Goal: Information Seeking & Learning: Learn about a topic

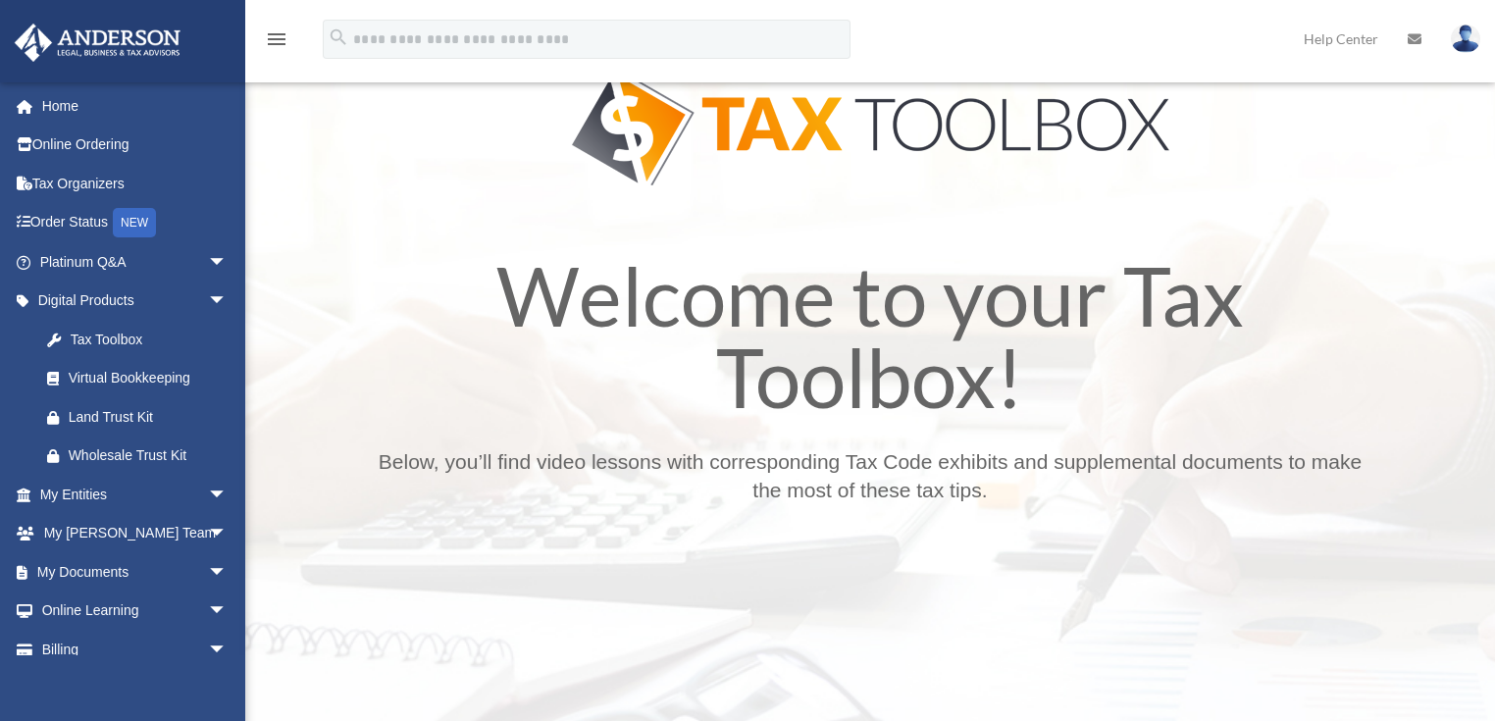
scroll to position [157, 0]
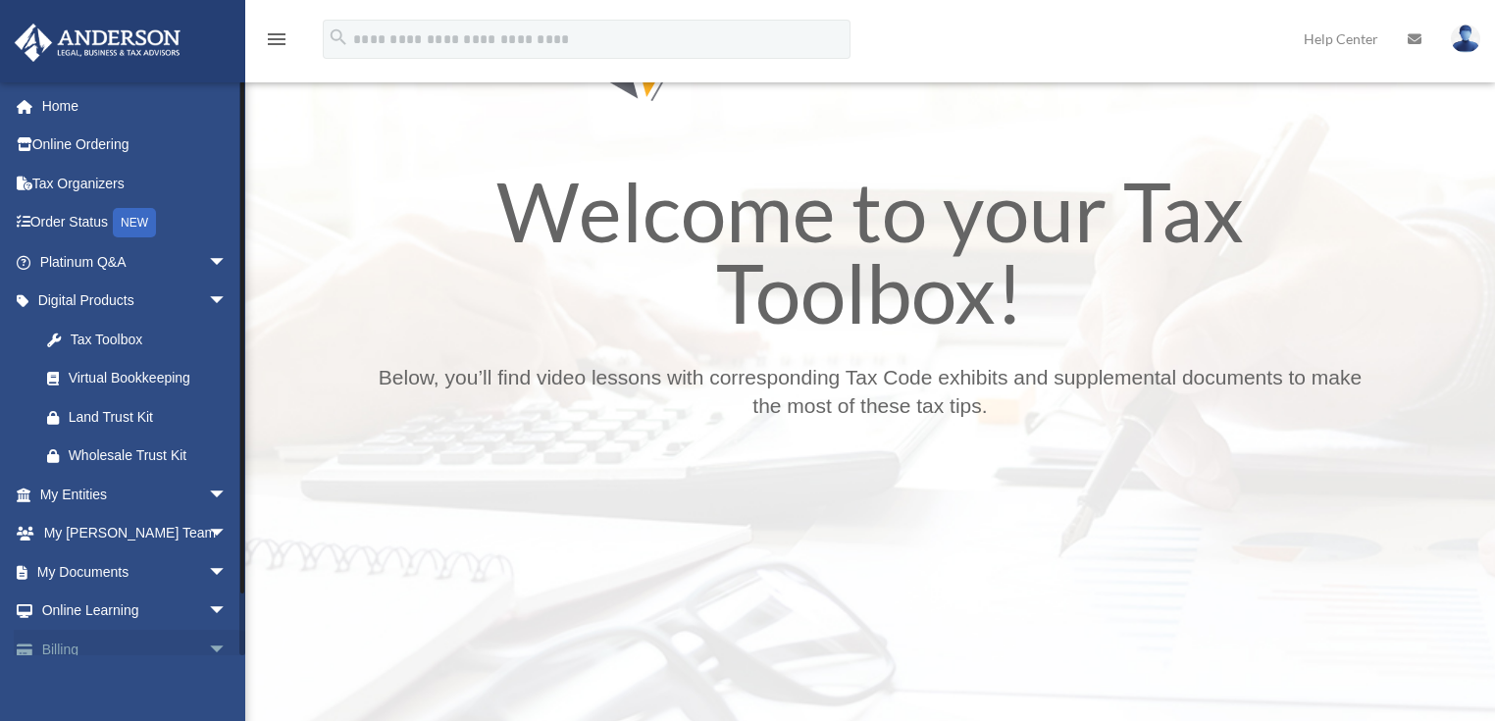
click at [208, 650] on span "arrow_drop_down" at bounding box center [227, 650] width 39 height 40
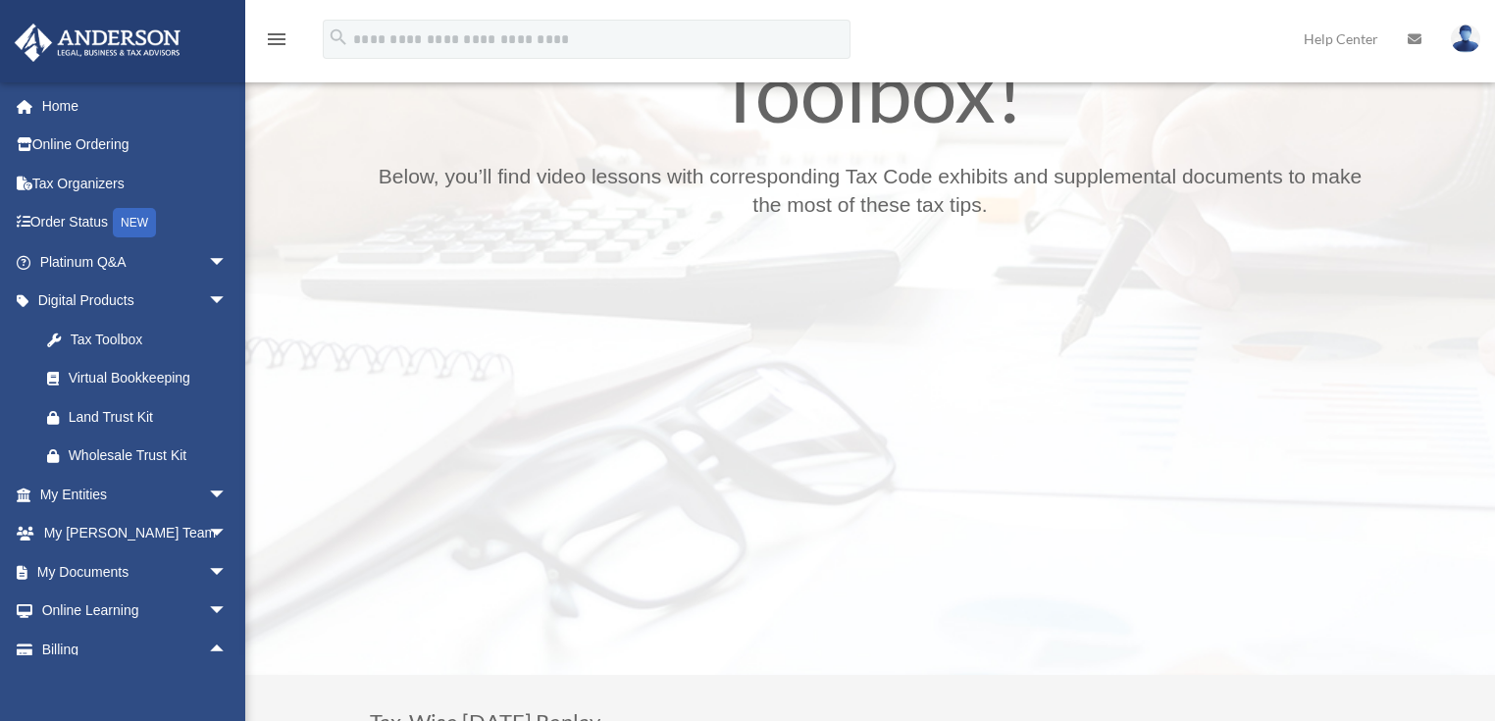
scroll to position [392, 0]
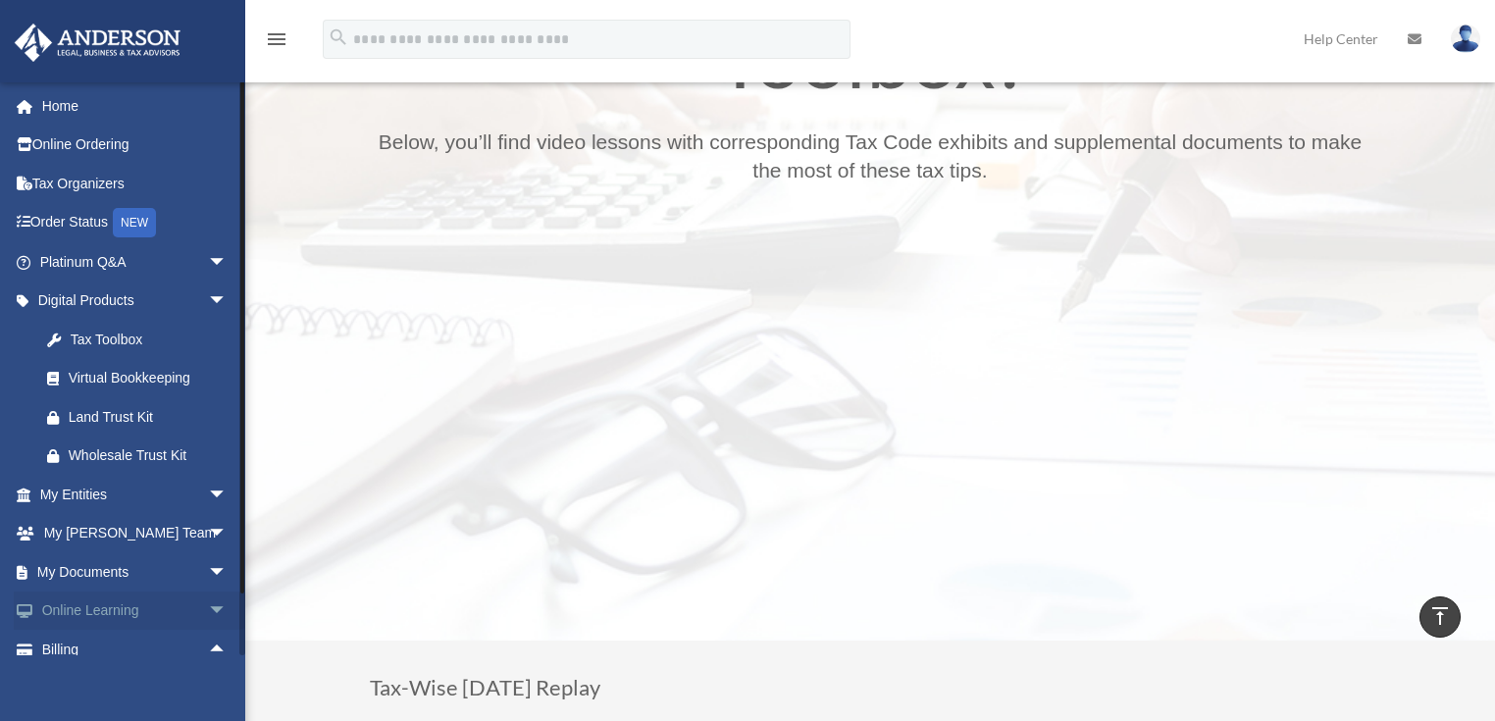
click at [208, 608] on span "arrow_drop_down" at bounding box center [227, 611] width 39 height 40
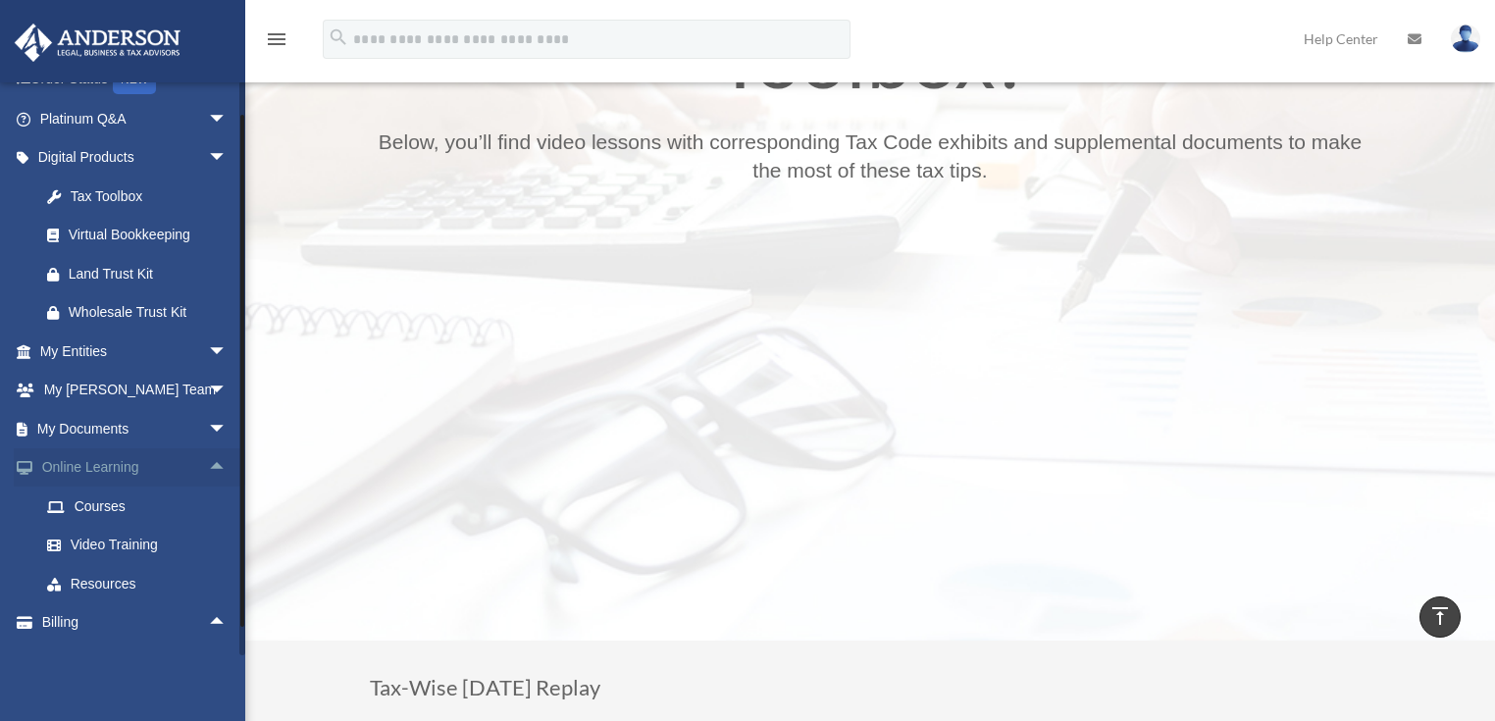
scroll to position [157, 0]
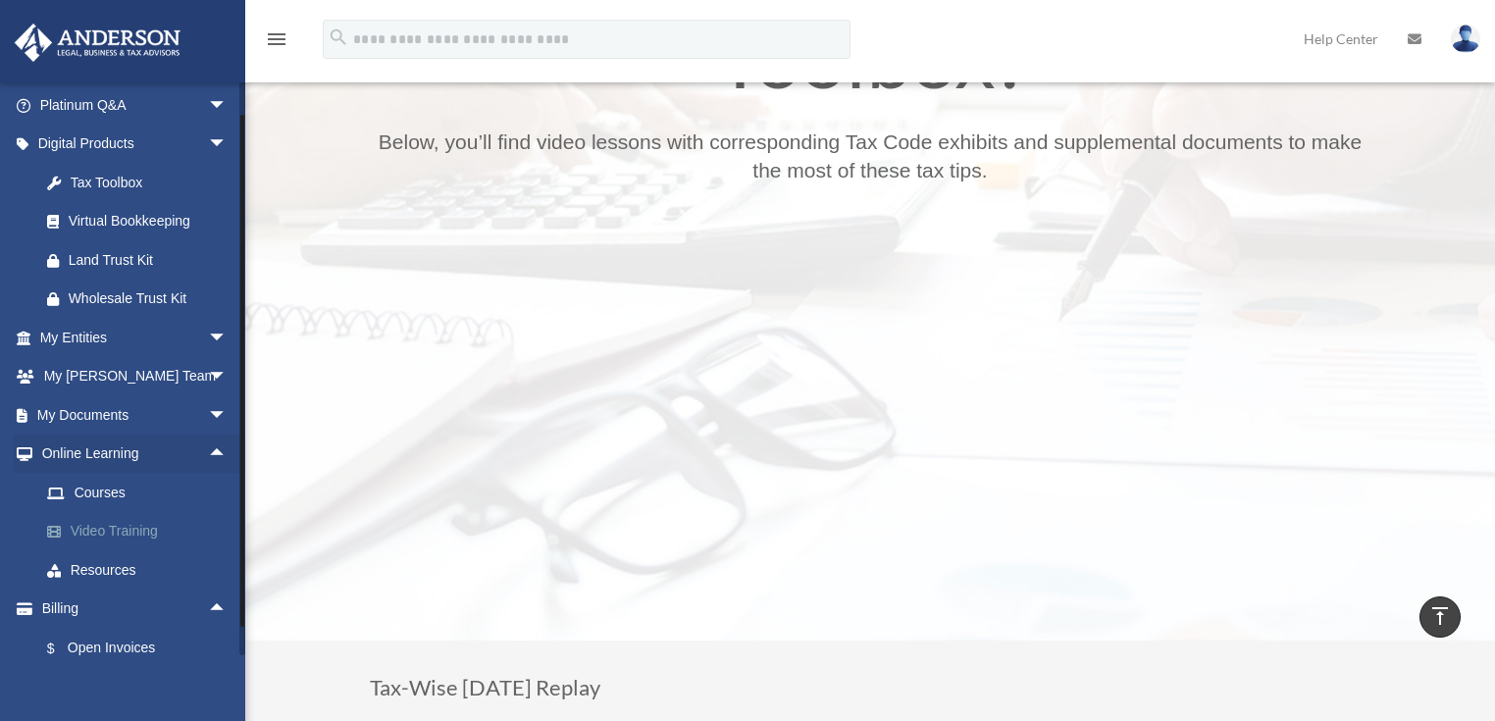
click at [142, 522] on link "Video Training" at bounding box center [141, 531] width 229 height 39
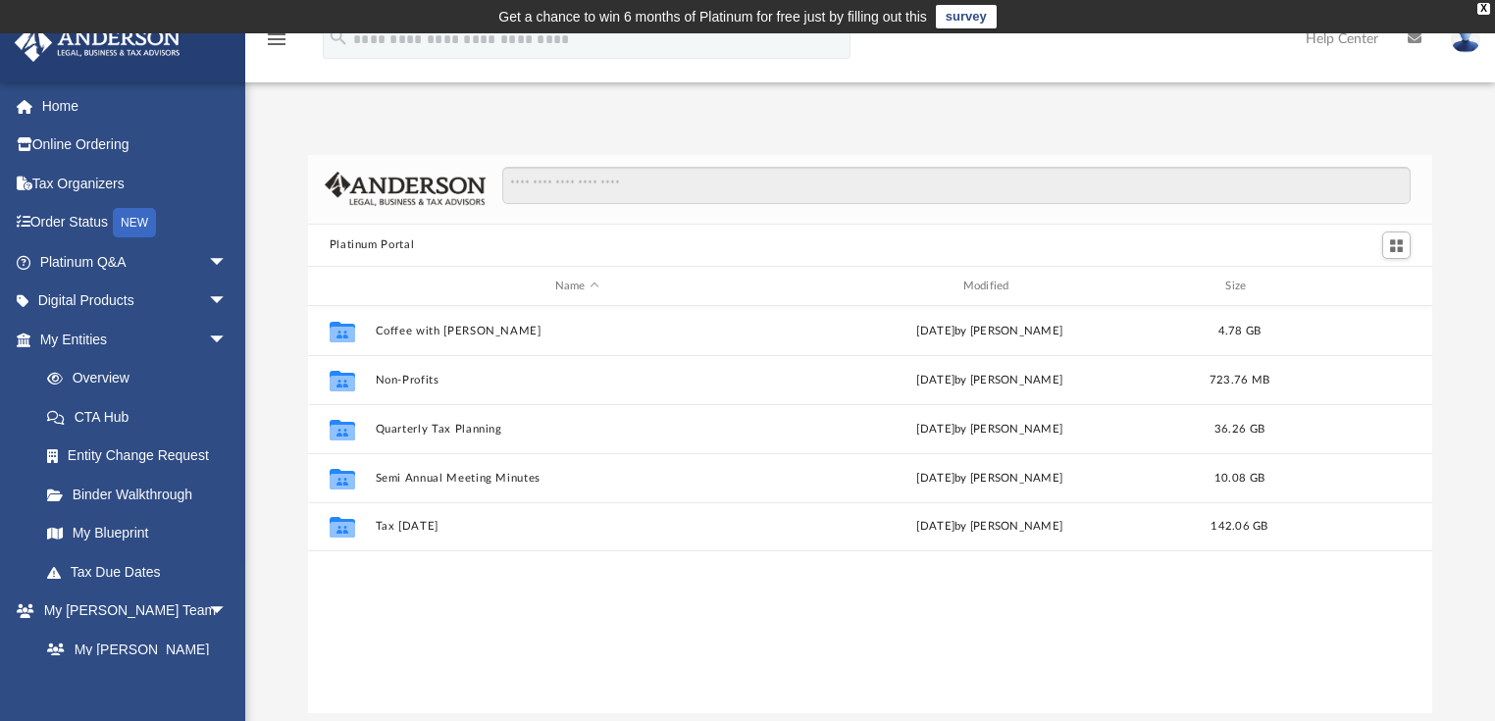
scroll to position [433, 1113]
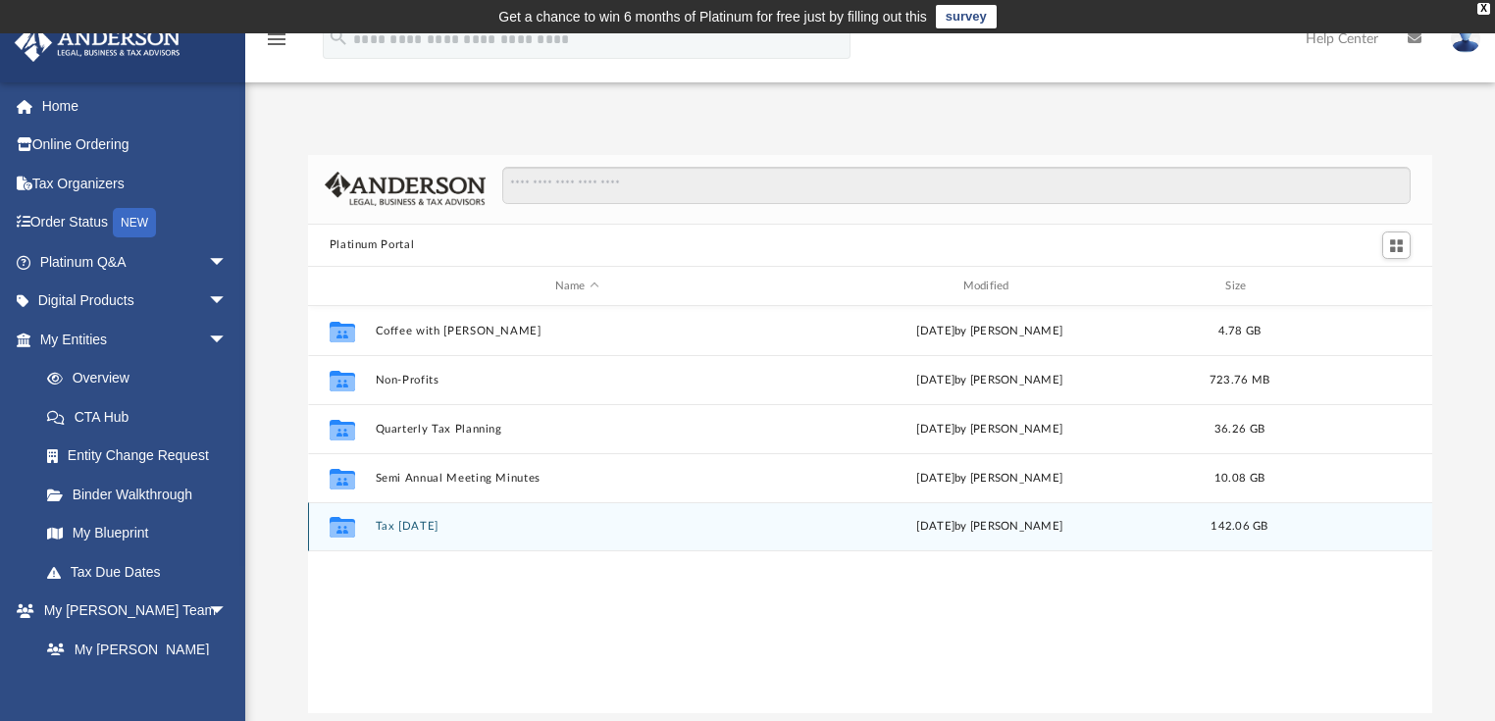
click at [457, 537] on div "Collaborated Folder Tax Tuesday Tue Aug 12 2025 by Zyan Treadwell 142.06 GB" at bounding box center [870, 526] width 1125 height 49
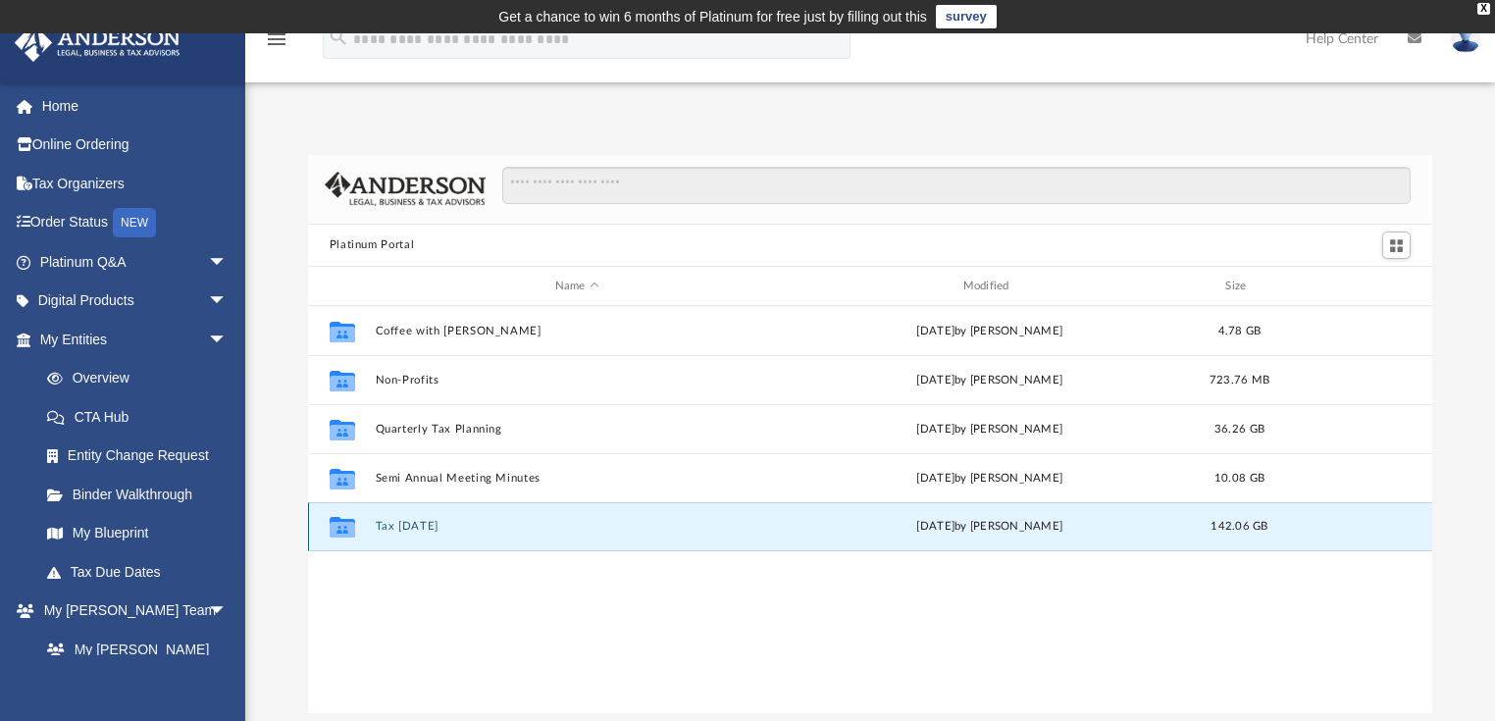
click at [457, 537] on div "Collaborated Folder Tax Tuesday Tue Aug 12 2025 by Zyan Treadwell 142.06 GB" at bounding box center [870, 526] width 1125 height 49
click at [429, 530] on button "Tax Tuesday" at bounding box center [577, 527] width 404 height 13
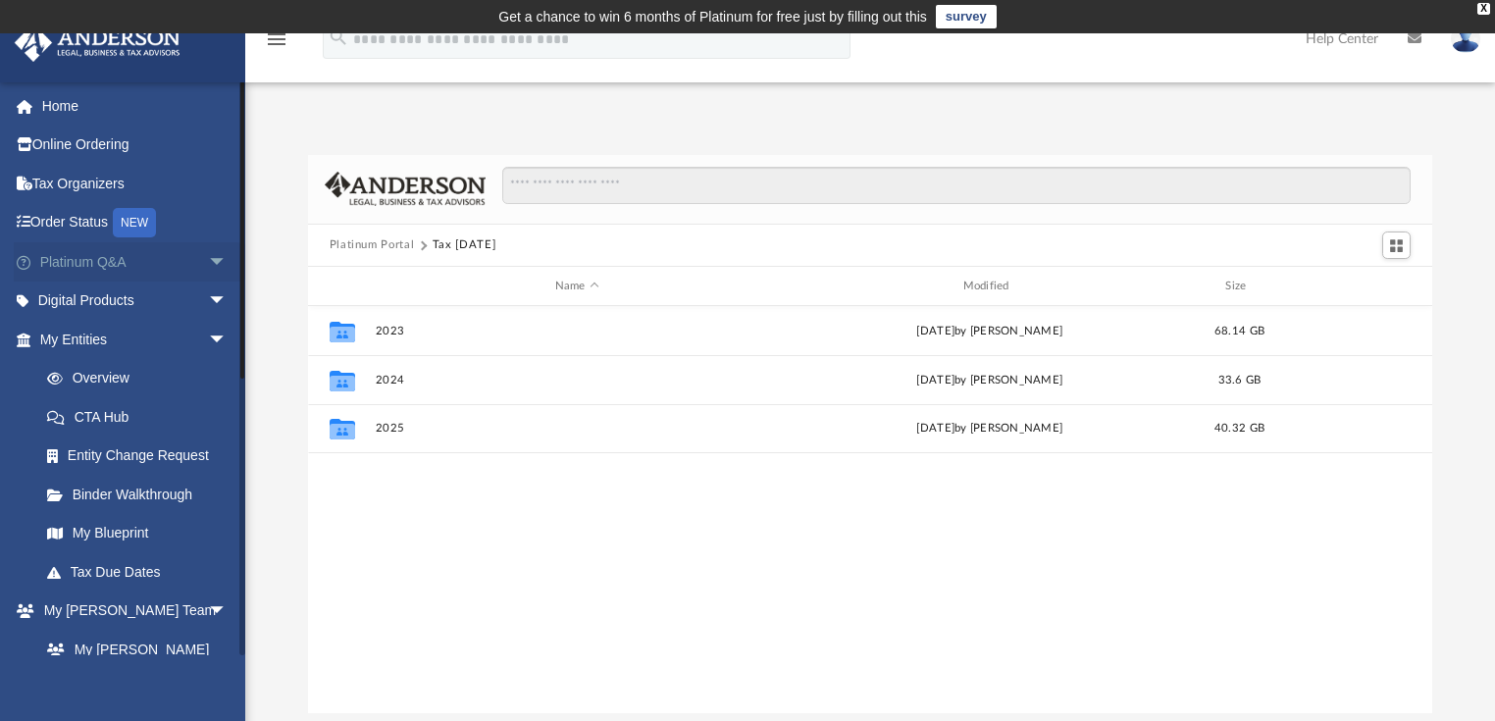
click at [208, 252] on span "arrow_drop_down" at bounding box center [227, 262] width 39 height 40
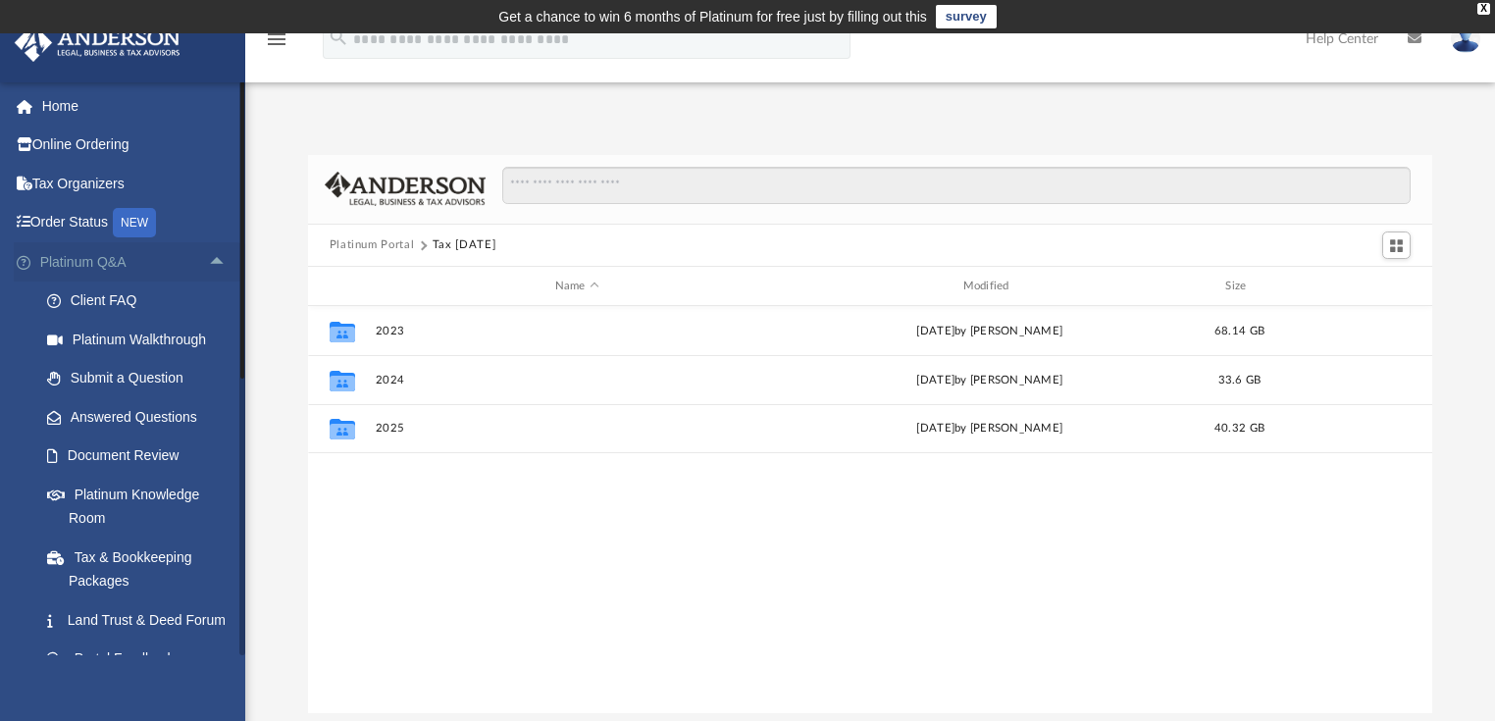
click at [208, 263] on span "arrow_drop_up" at bounding box center [227, 262] width 39 height 40
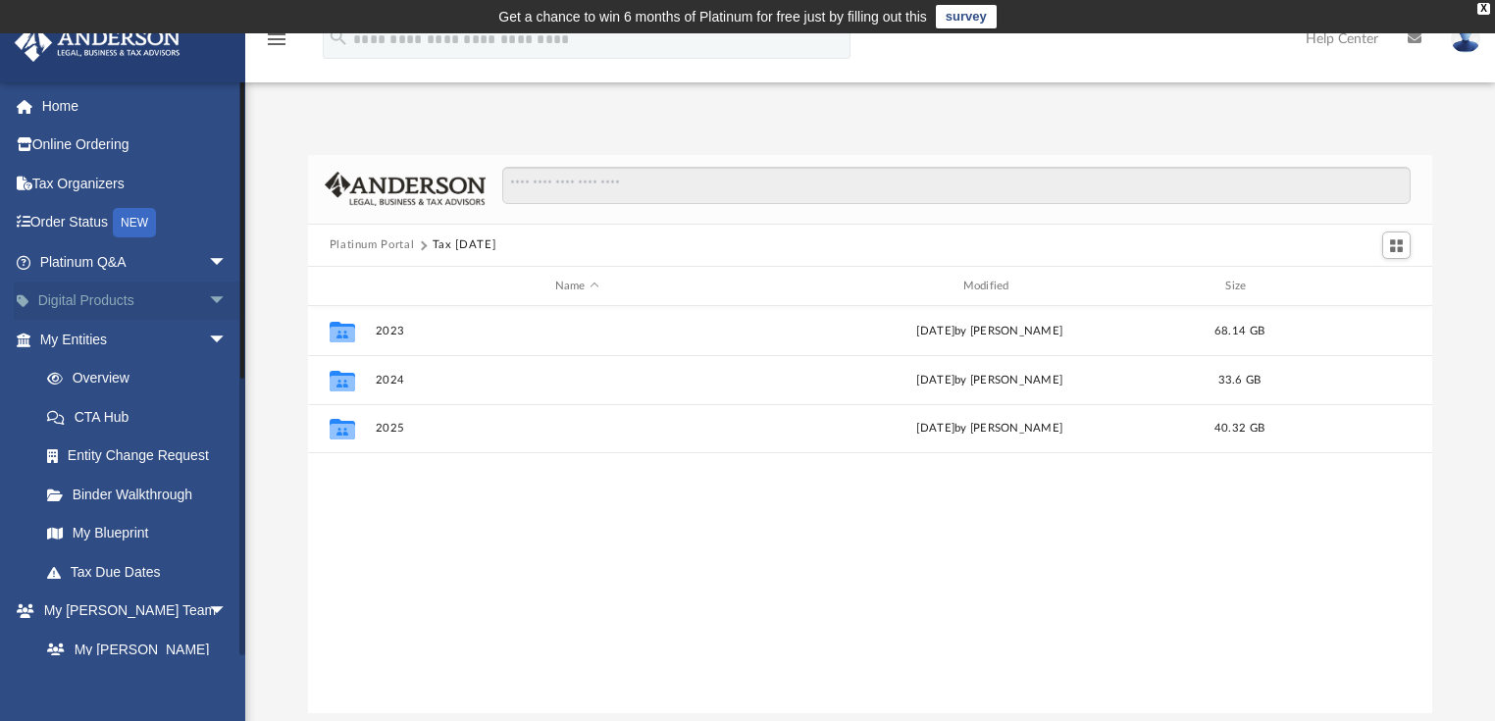
click at [208, 298] on span "arrow_drop_down" at bounding box center [227, 301] width 39 height 40
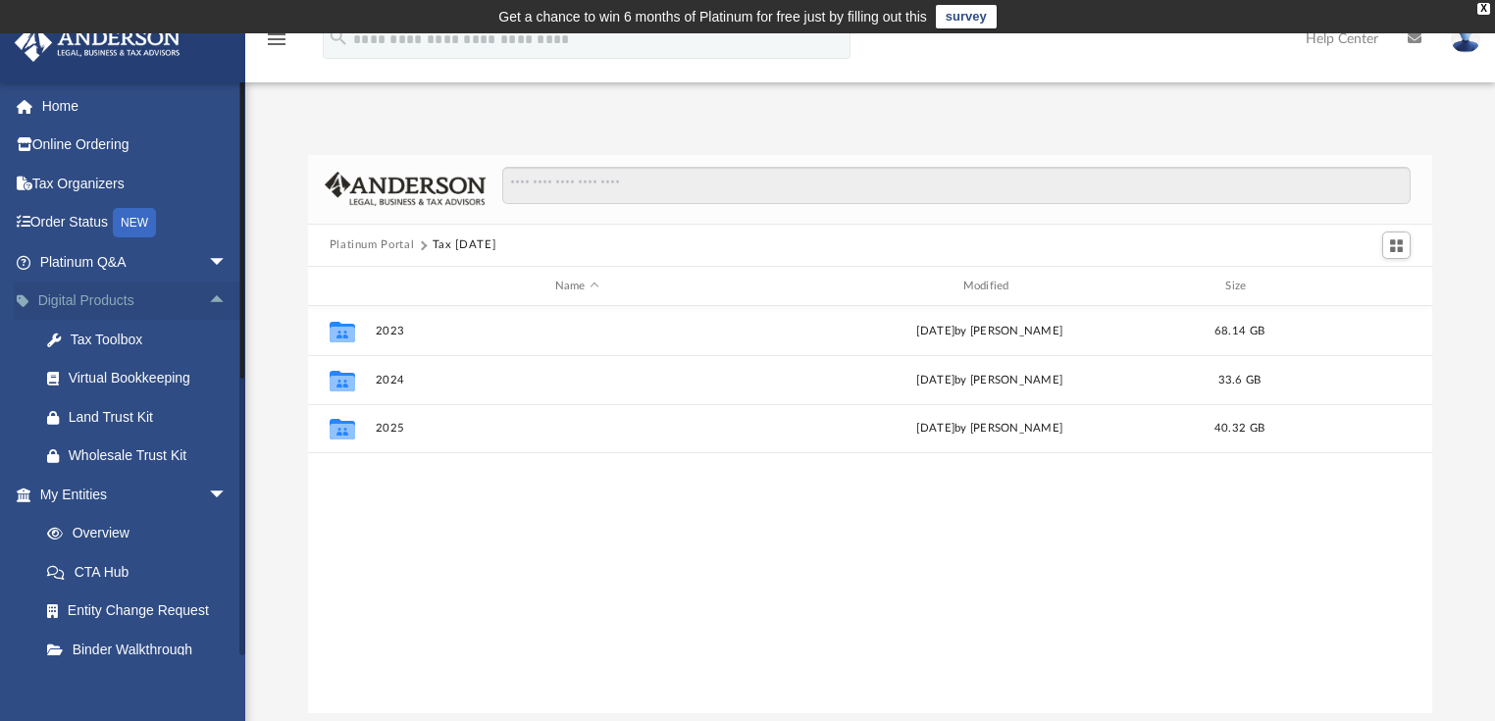
click at [208, 294] on span "arrow_drop_up" at bounding box center [227, 301] width 39 height 40
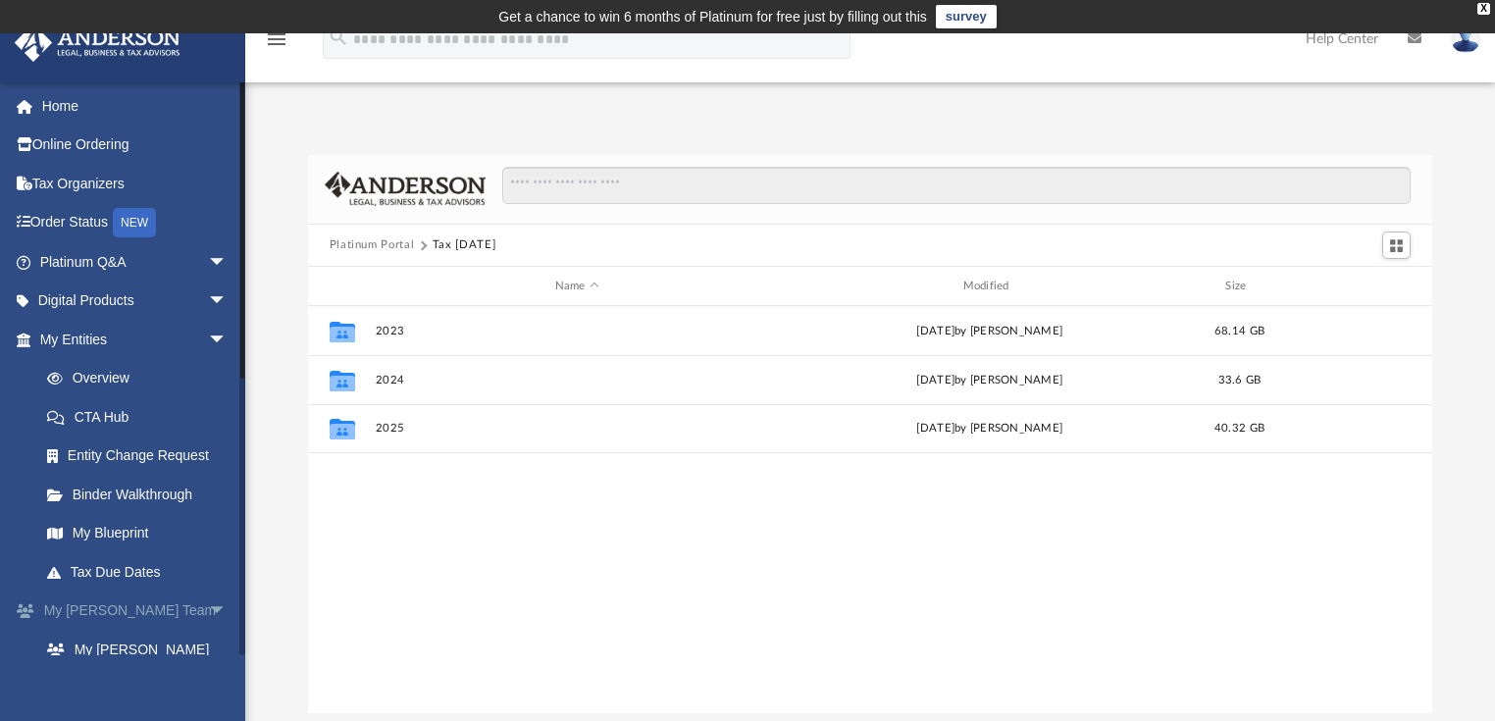
click at [208, 606] on span "arrow_drop_down" at bounding box center [227, 611] width 39 height 40
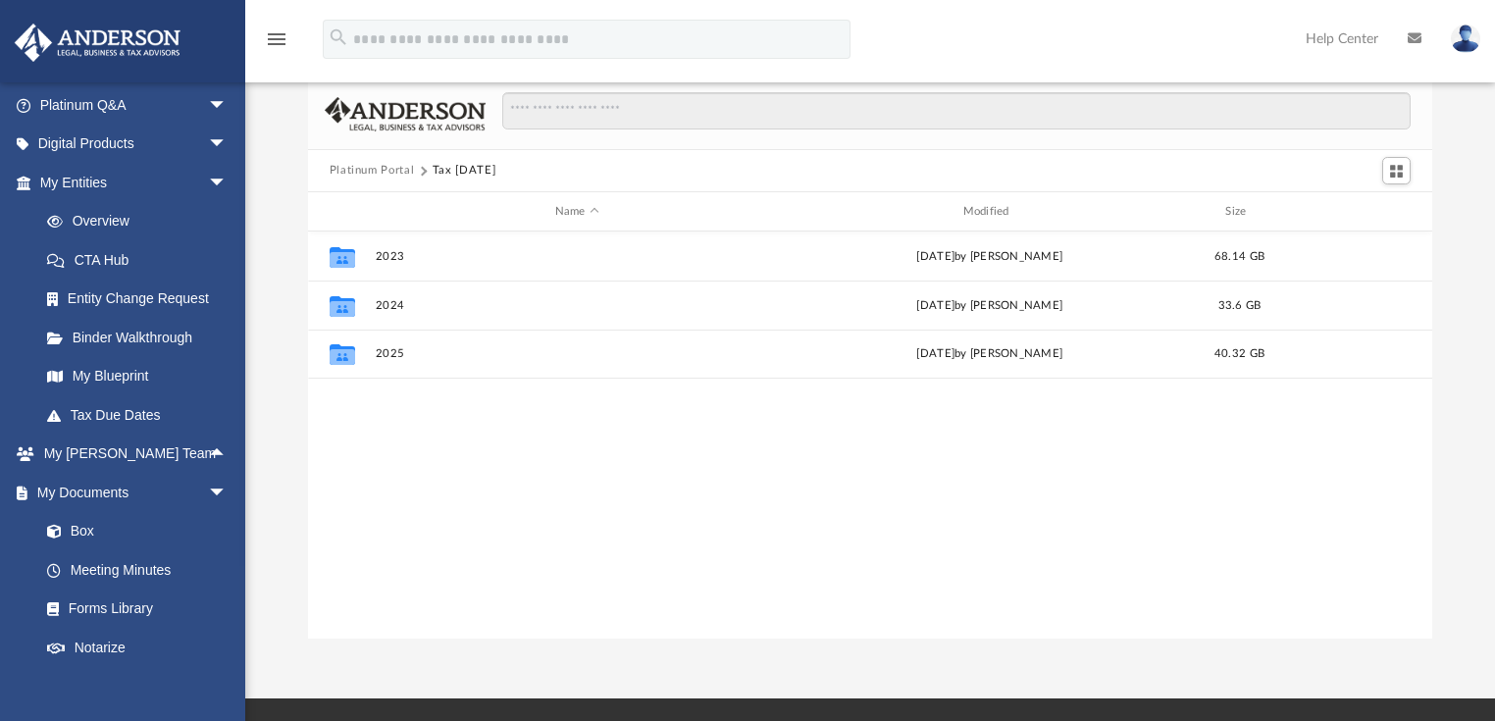
scroll to position [78, 0]
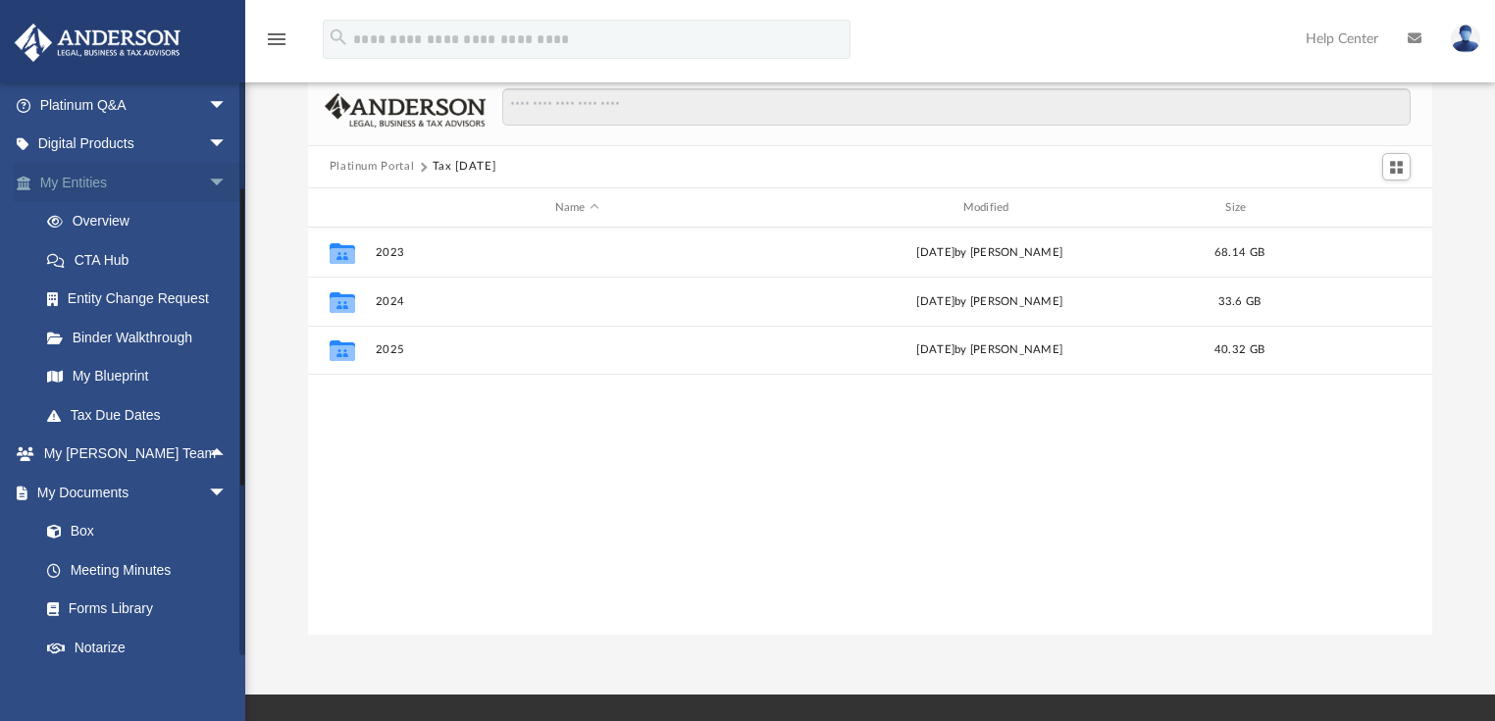
click at [208, 183] on span "arrow_drop_down" at bounding box center [227, 183] width 39 height 40
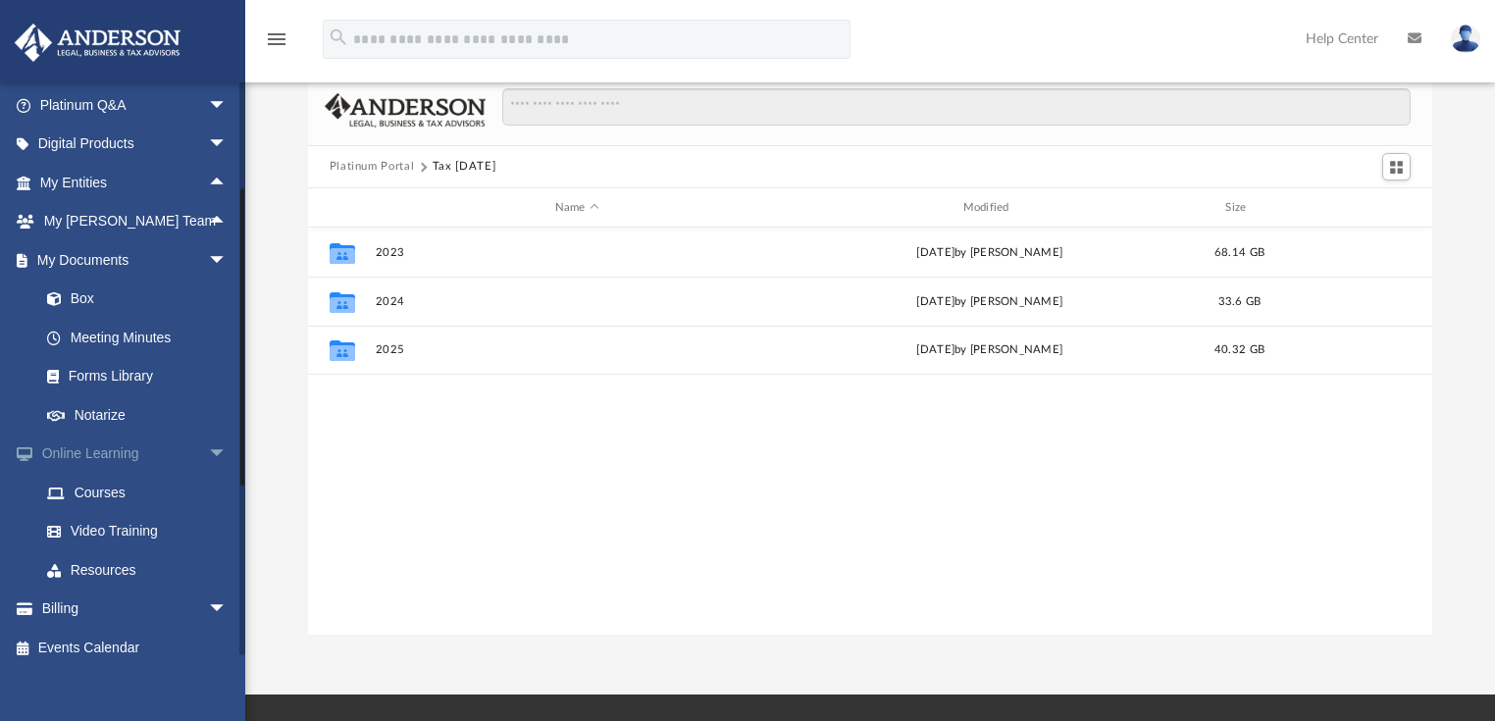
click at [90, 452] on link "Online Learning arrow_drop_down" at bounding box center [135, 453] width 243 height 39
click at [87, 484] on link "Courses" at bounding box center [141, 492] width 229 height 39
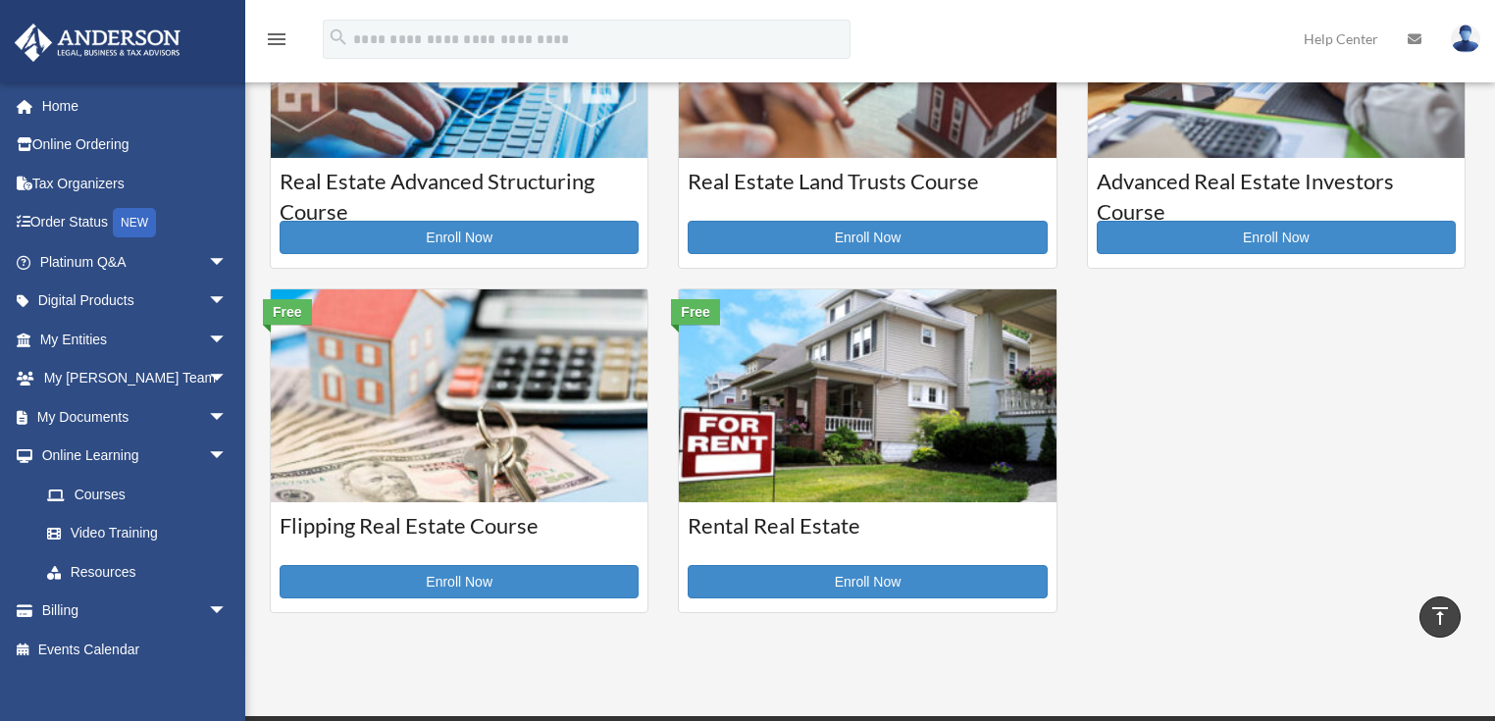
scroll to position [78, 0]
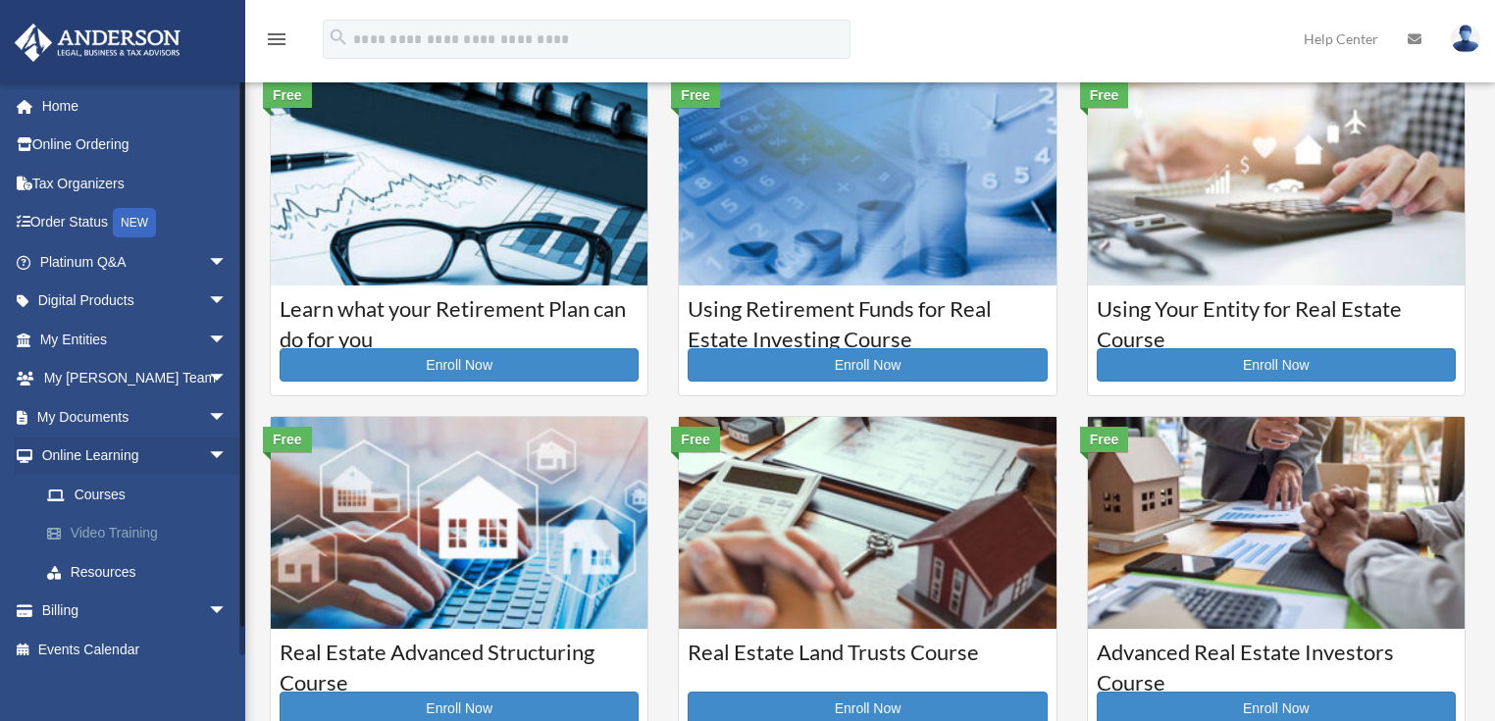
click at [141, 530] on link "Video Training" at bounding box center [141, 533] width 229 height 39
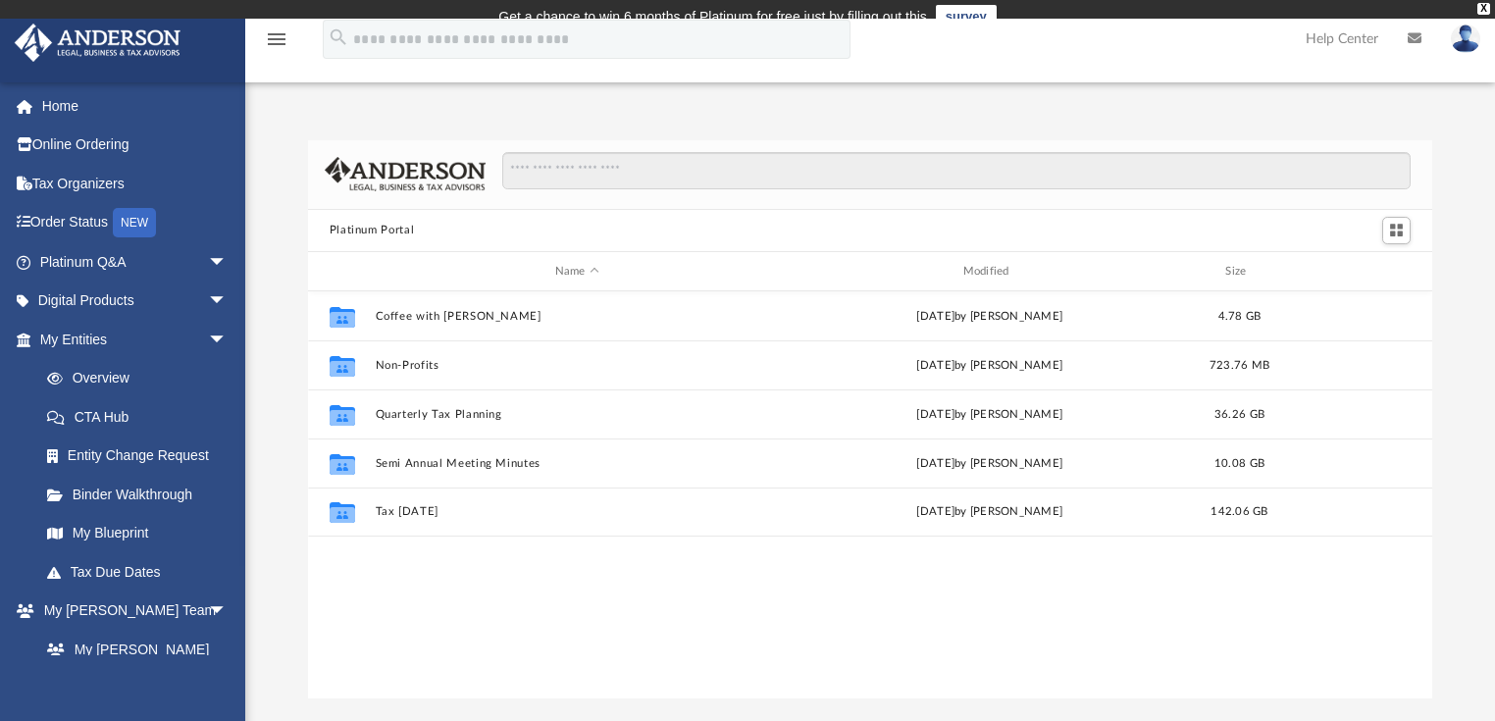
scroll to position [433, 1113]
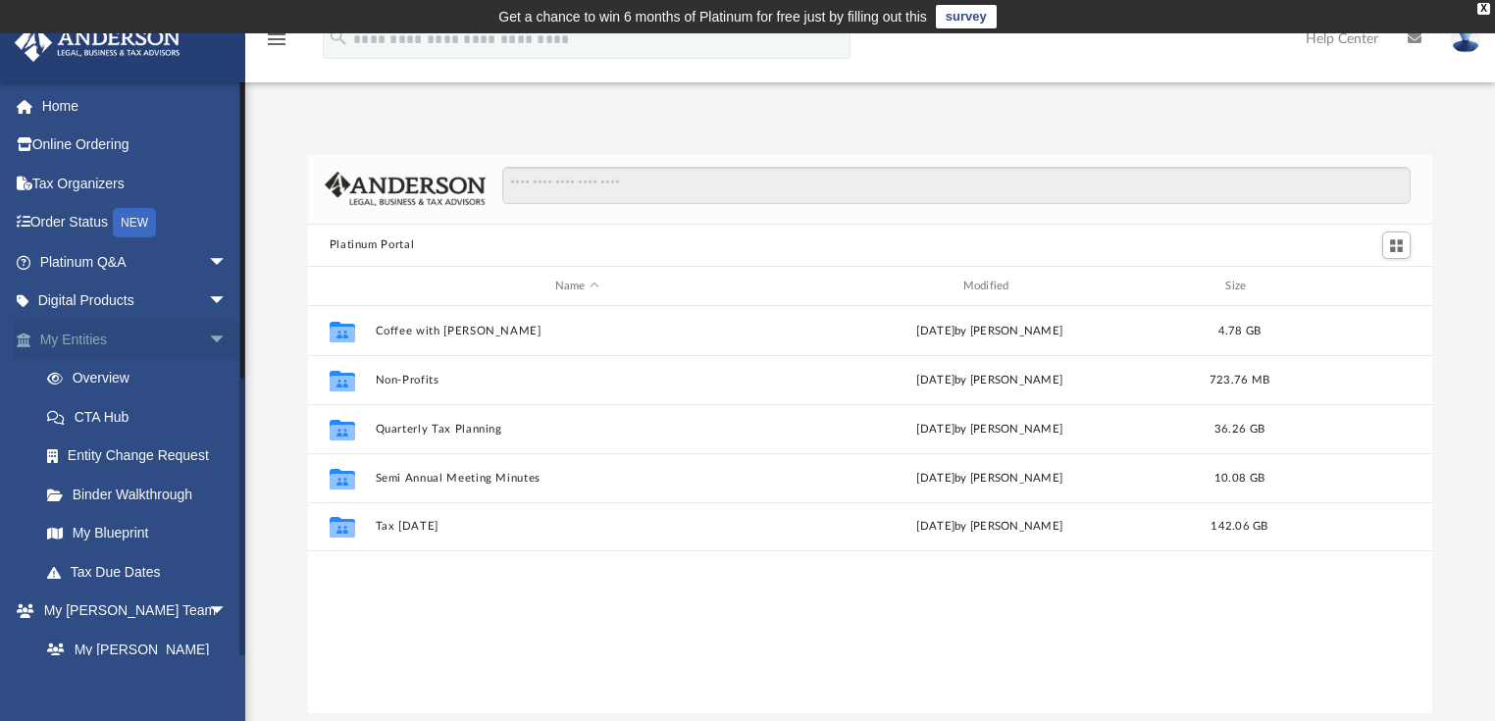
click at [129, 333] on link "My Entities arrow_drop_down" at bounding box center [135, 339] width 243 height 39
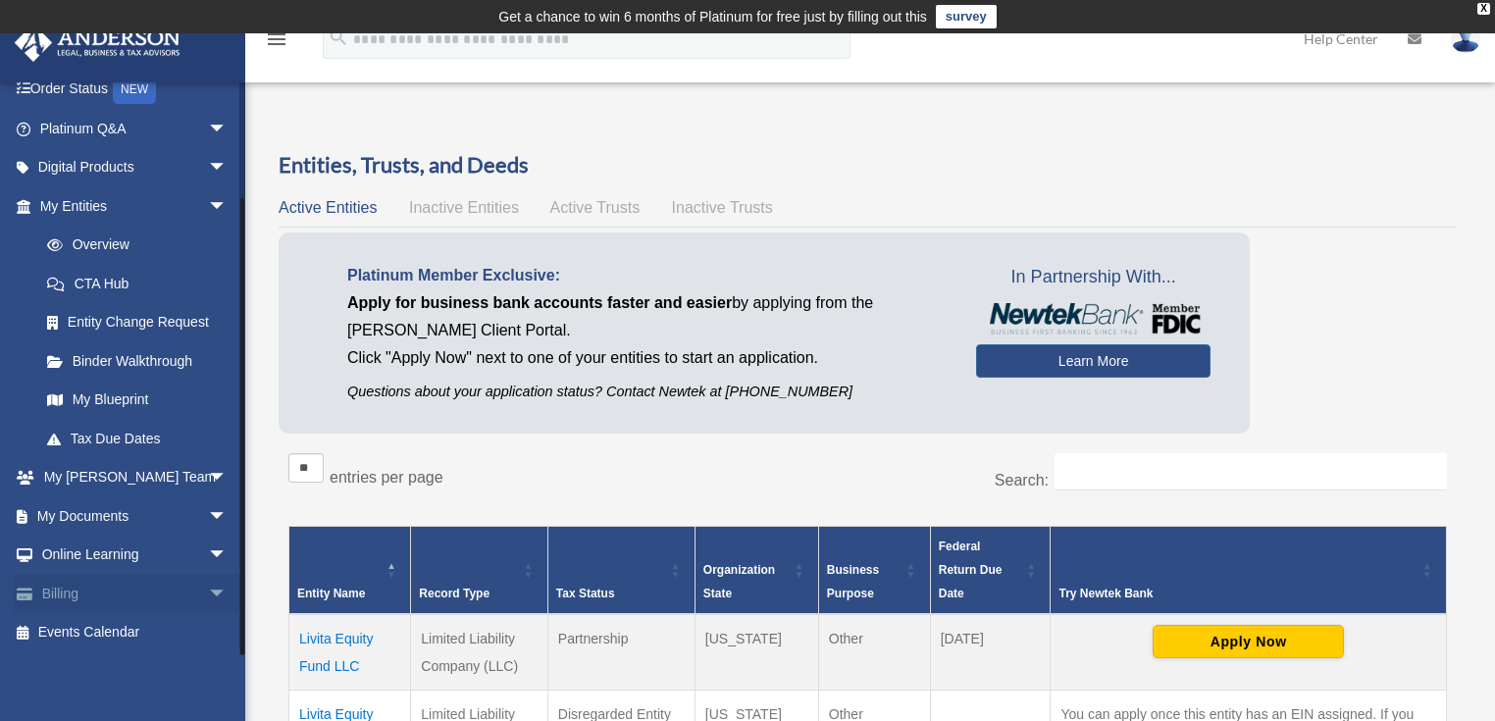
scroll to position [157, 0]
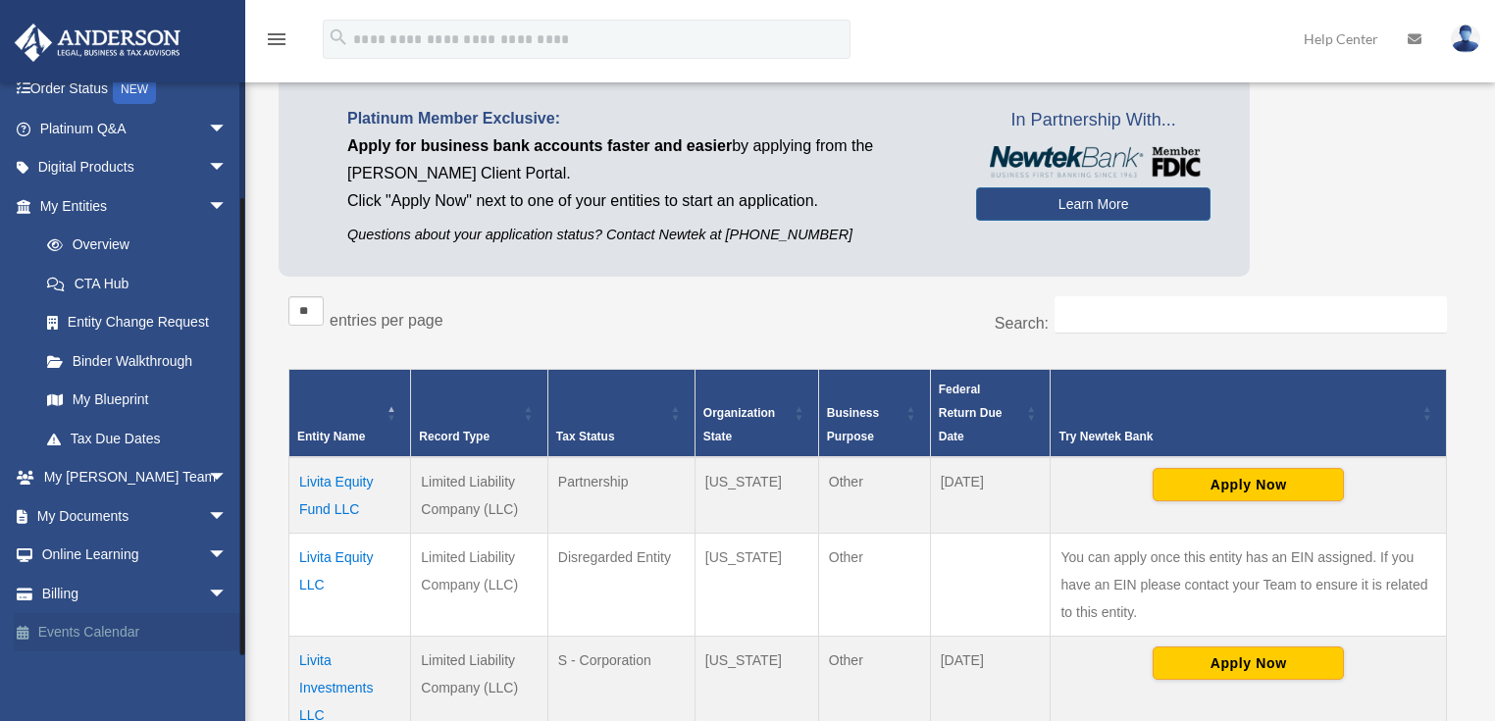
click at [98, 622] on link "Events Calendar" at bounding box center [135, 632] width 243 height 39
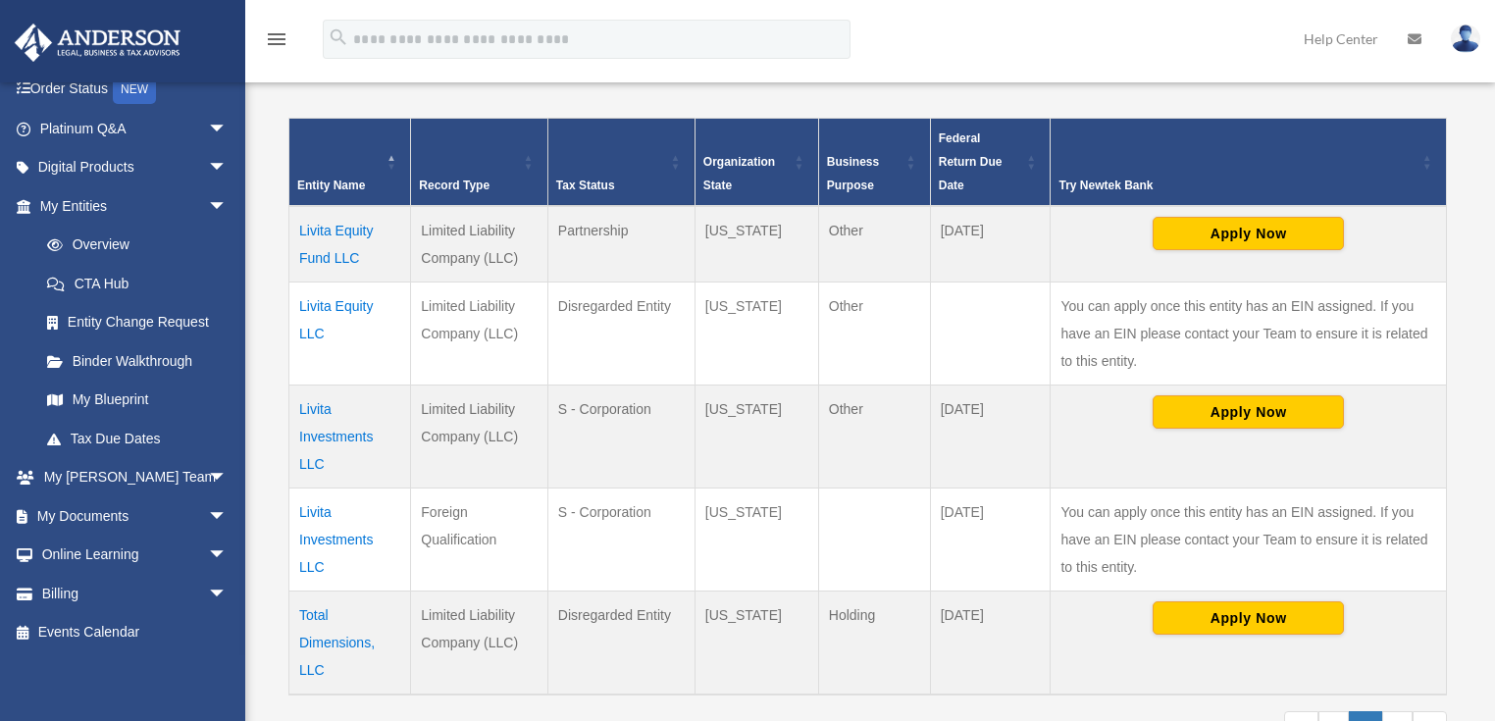
scroll to position [471, 0]
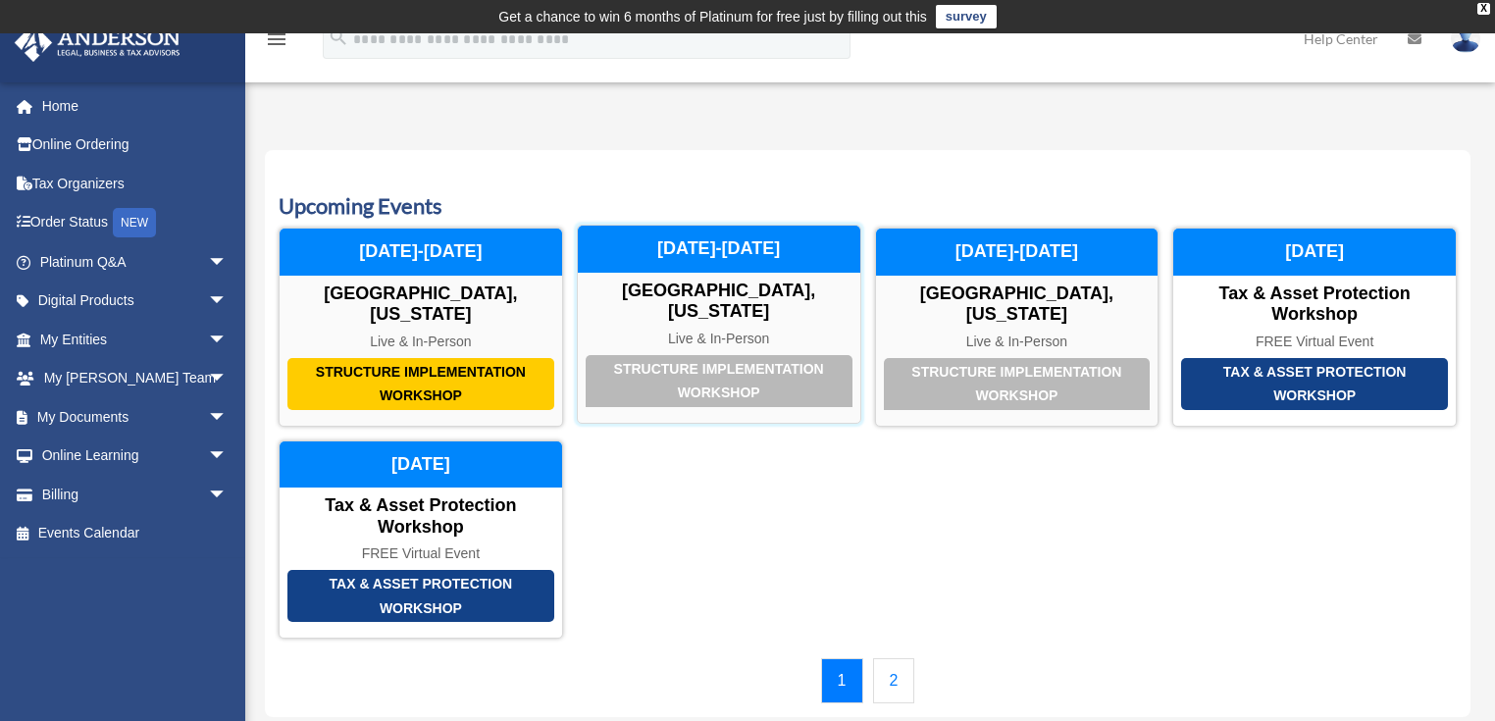
click at [742, 386] on div "Structure Implementation Workshop" at bounding box center [719, 381] width 267 height 52
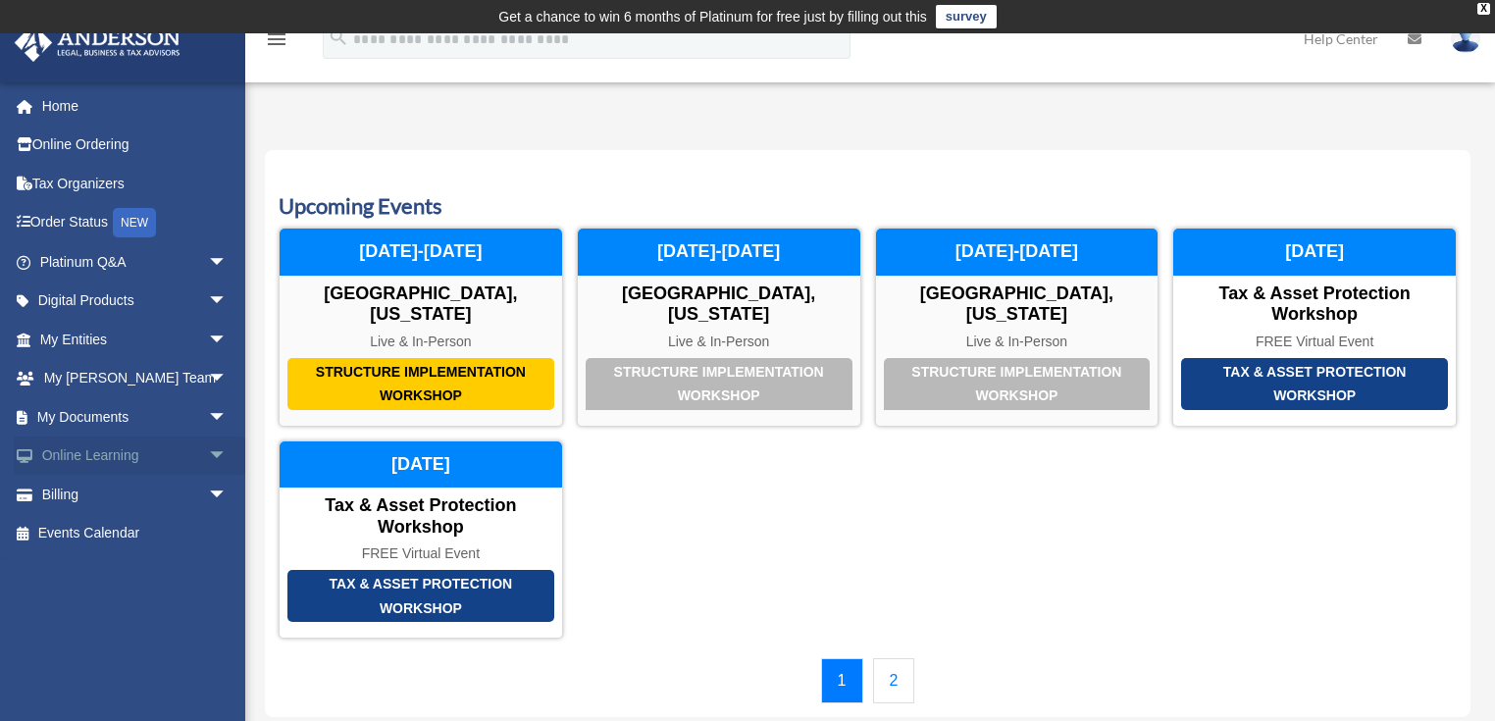
click at [208, 450] on span "arrow_drop_down" at bounding box center [227, 456] width 39 height 40
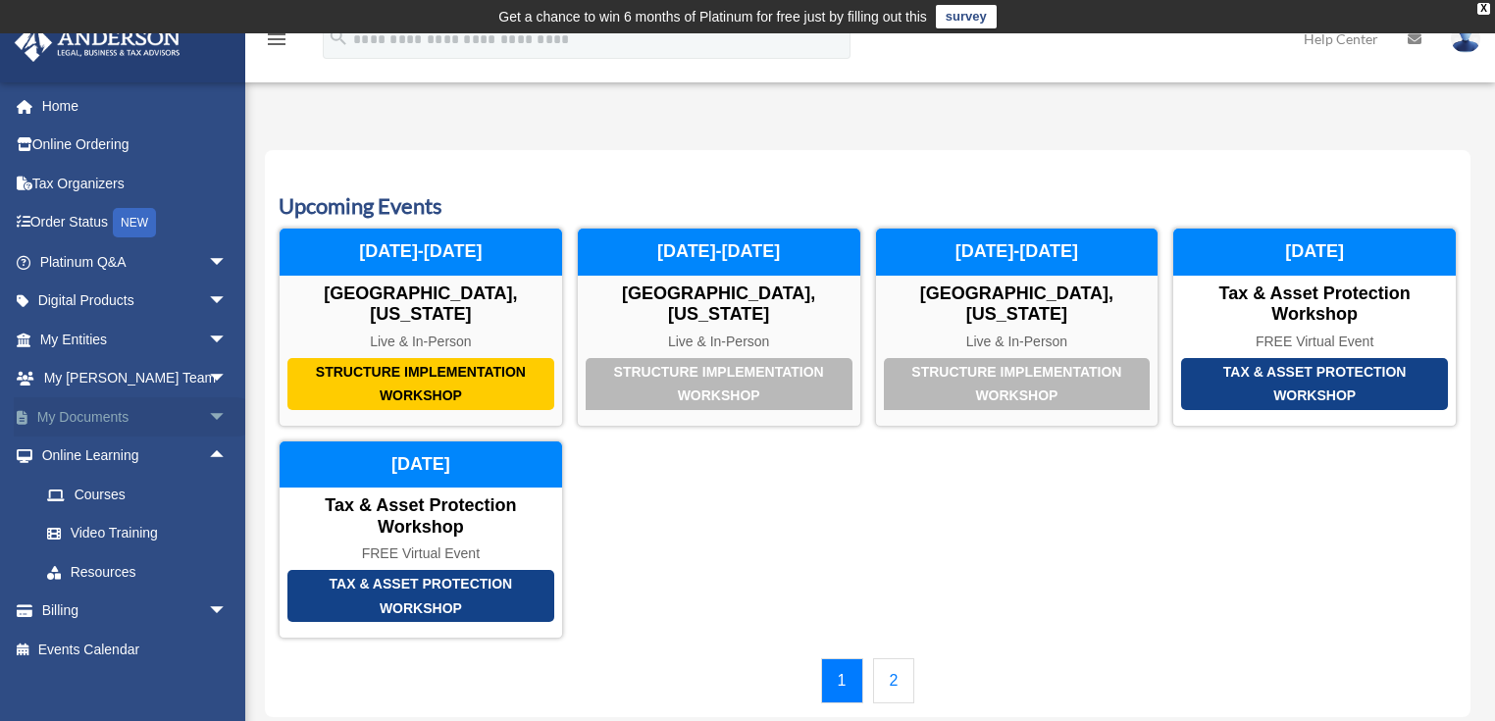
click at [208, 420] on span "arrow_drop_down" at bounding box center [227, 417] width 39 height 40
click at [901, 681] on link "2" at bounding box center [894, 680] width 42 height 45
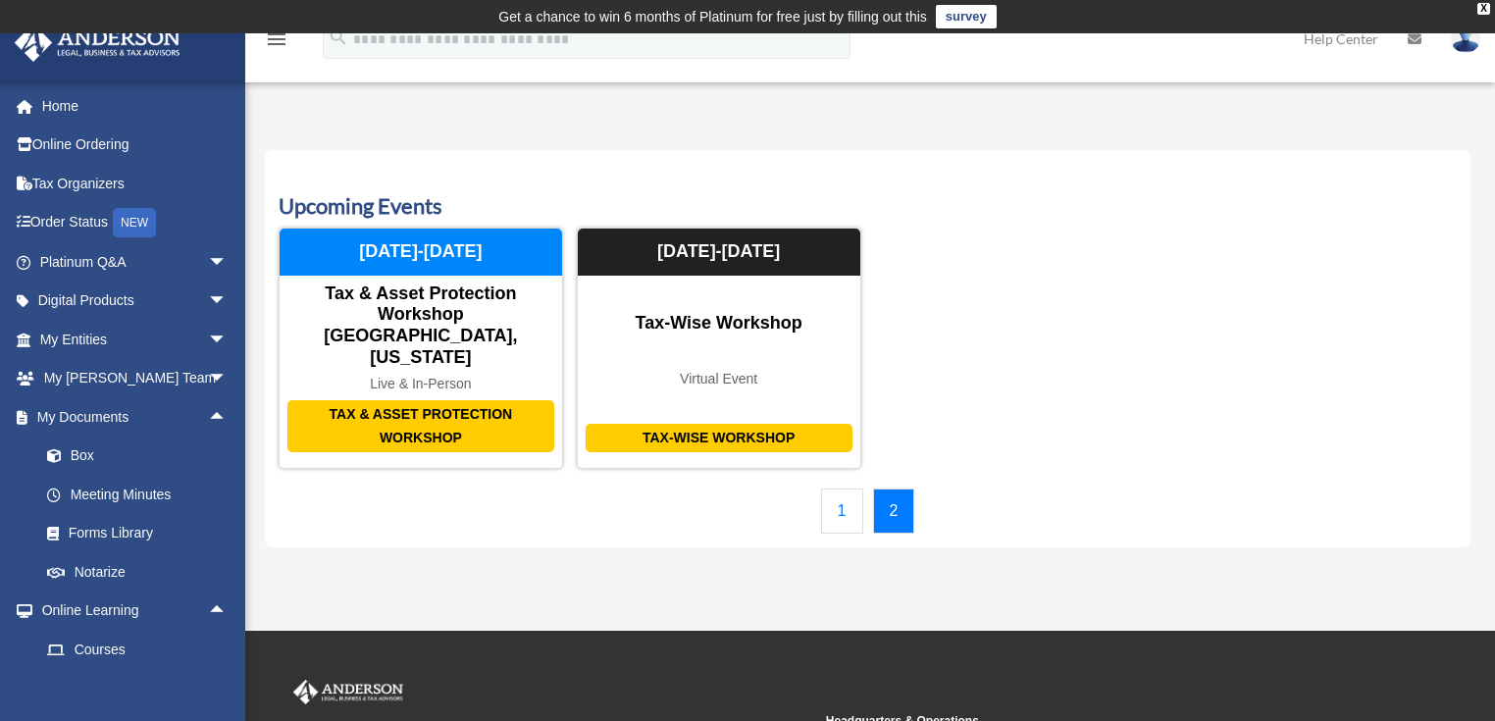
click at [474, 165] on div "Upcoming Events Structure Implementation Workshop Las Vegas, Nevada Live & In-P…" at bounding box center [867, 348] width 1205 height 396
click at [94, 112] on link "Home" at bounding box center [135, 105] width 243 height 39
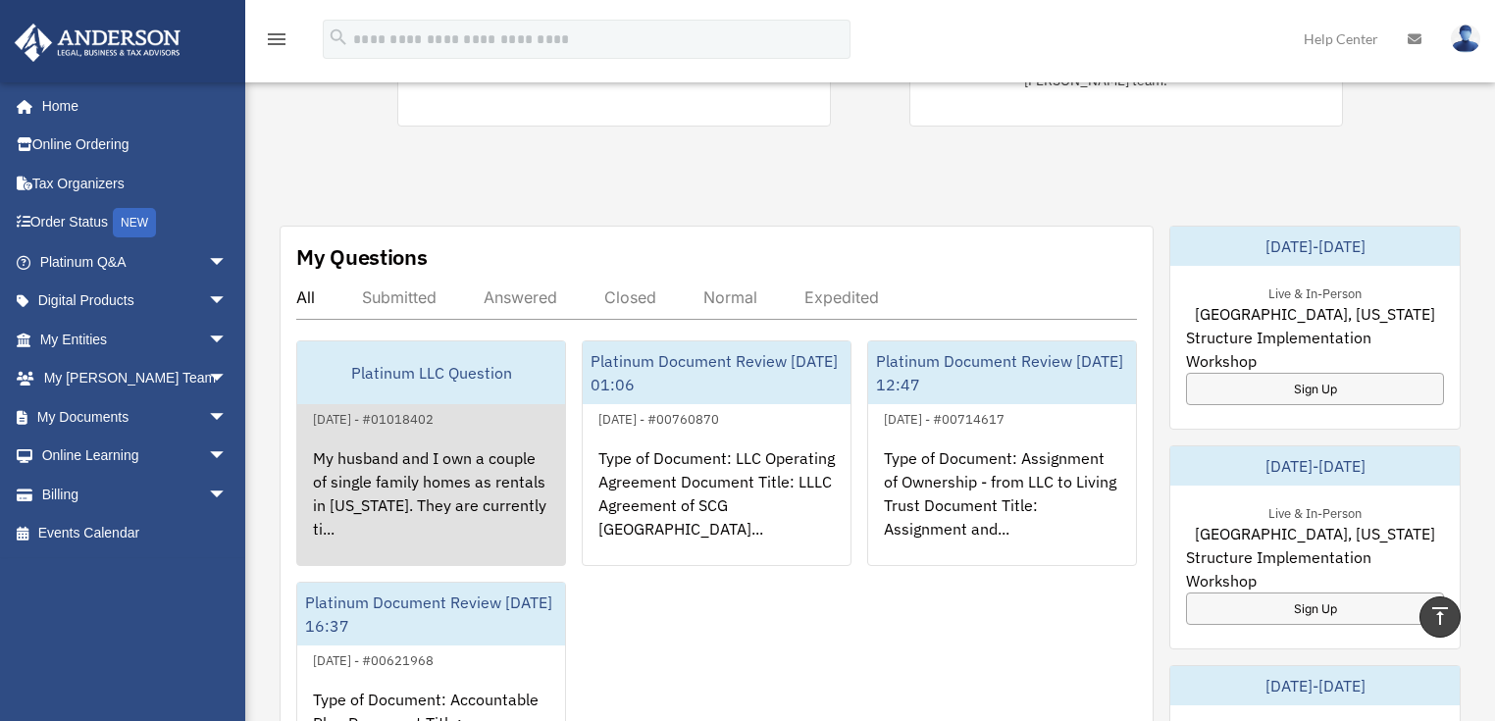
scroll to position [628, 0]
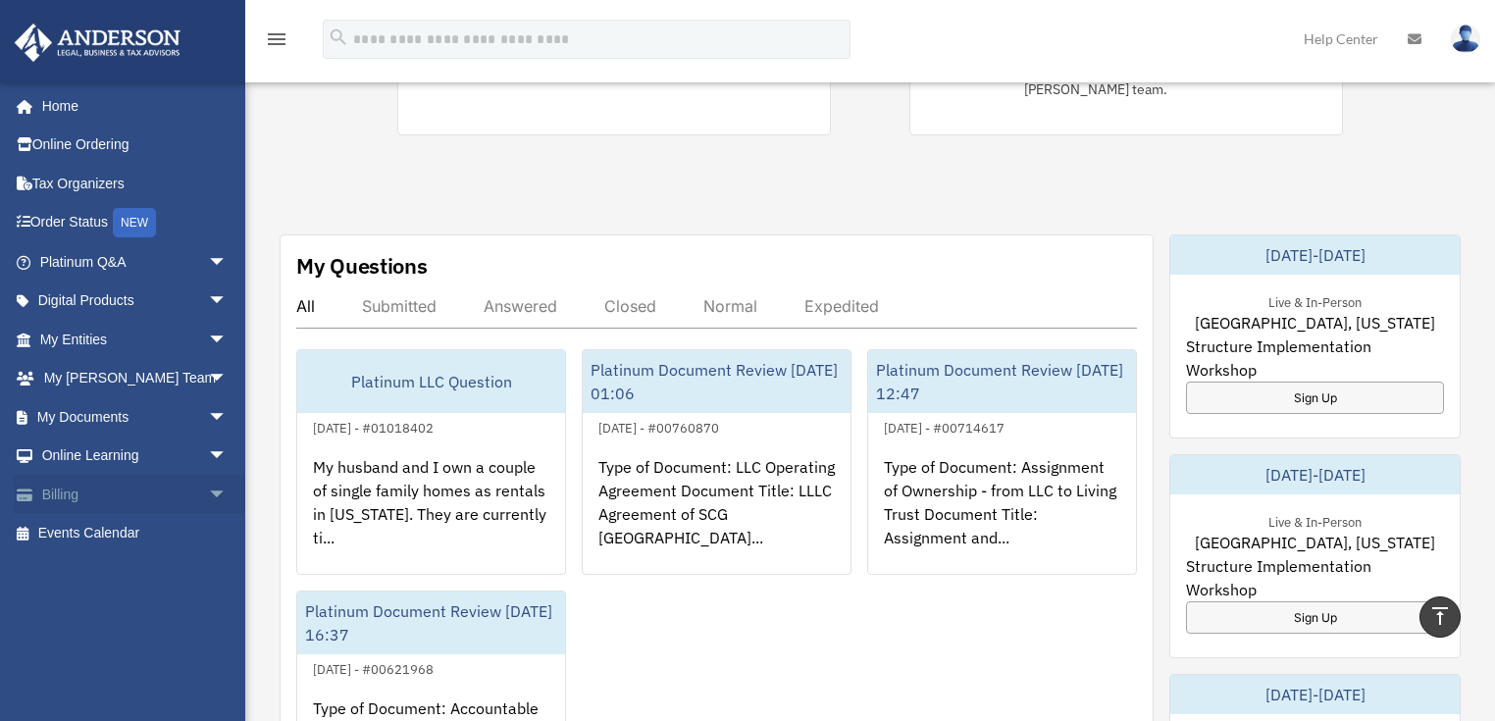
click at [71, 498] on link "Billing arrow_drop_down" at bounding box center [135, 494] width 243 height 39
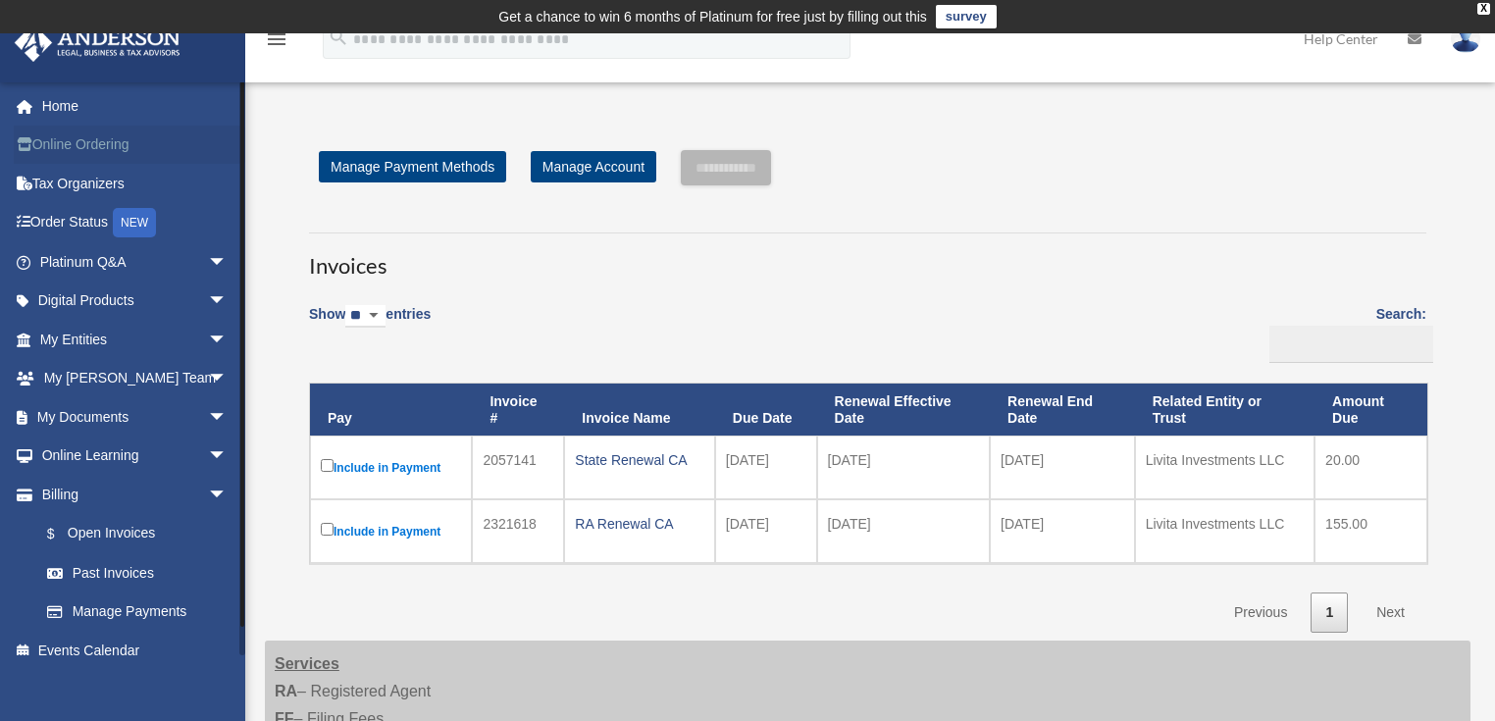
click at [75, 142] on link "Online Ordering" at bounding box center [135, 145] width 243 height 39
